Goal: Information Seeking & Learning: Learn about a topic

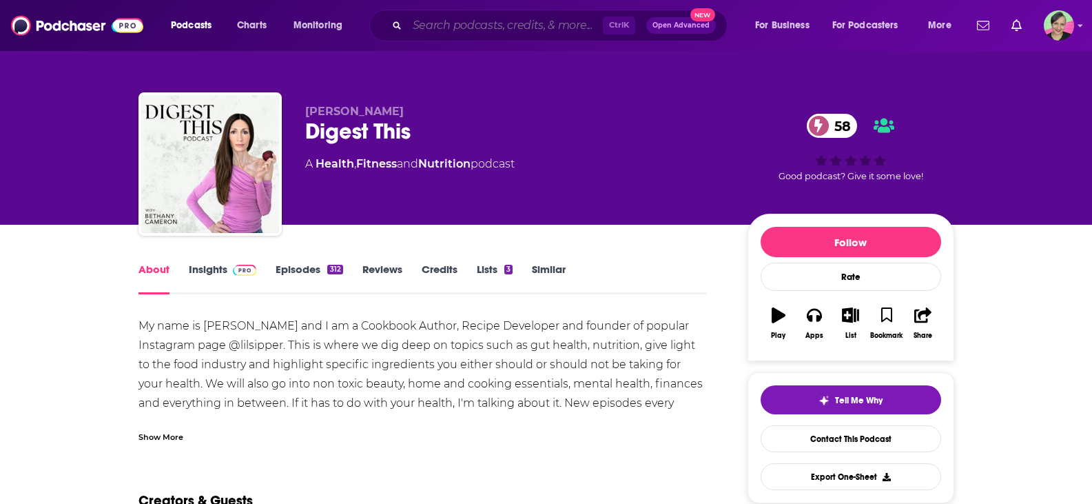
click at [449, 36] on input "Search podcasts, credits, & more..." at bounding box center [505, 25] width 196 height 22
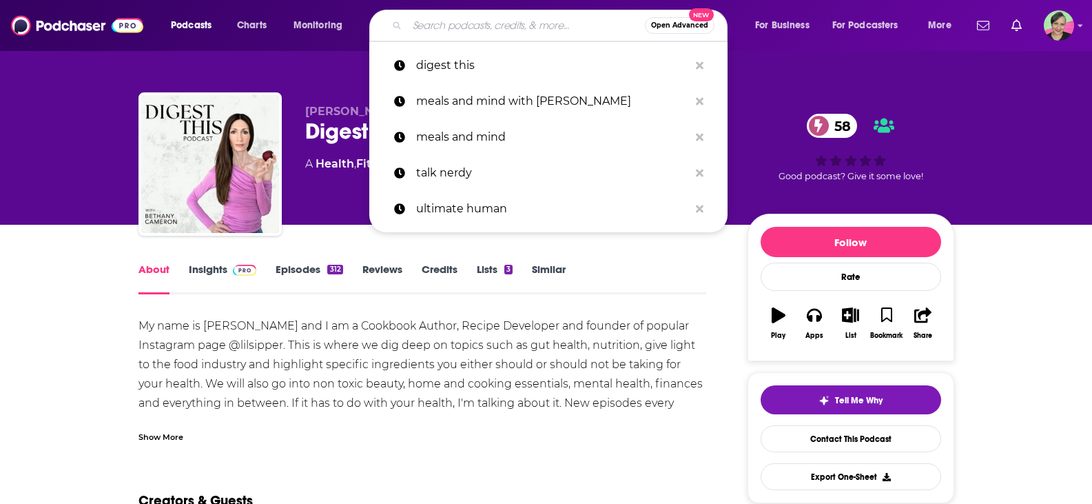
paste input "A [PERSON_NAME] Life with [PERSON_NAME]"
type input "A [PERSON_NAME] Life with [PERSON_NAME]"
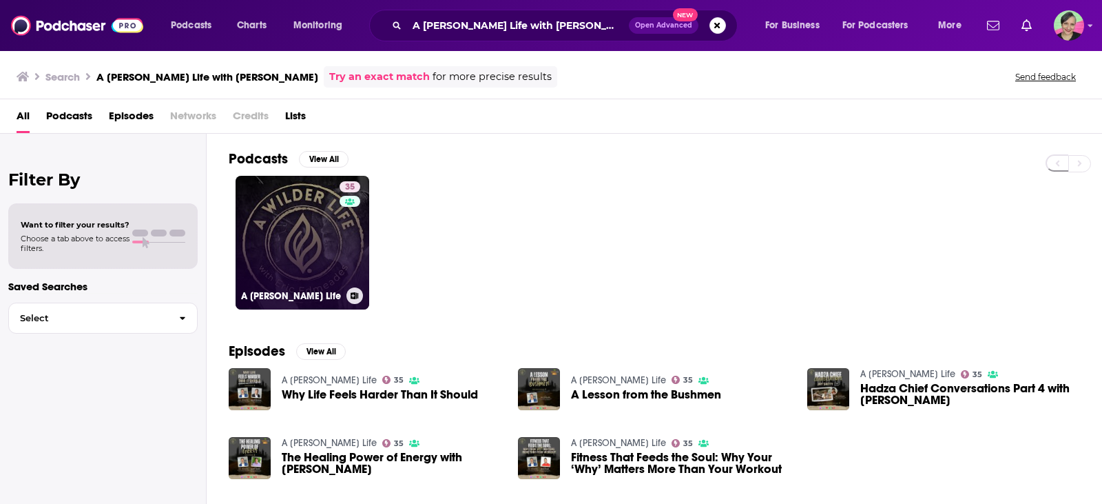
click at [305, 240] on link "35 A [PERSON_NAME] Life" at bounding box center [303, 243] width 134 height 134
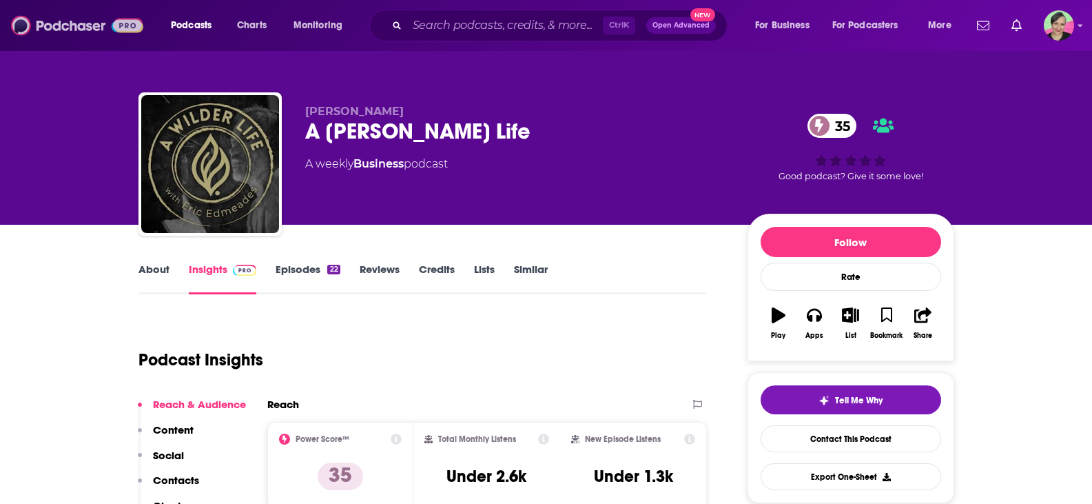
click at [88, 21] on img at bounding box center [77, 25] width 132 height 26
